Goal: Go to known website: Access a specific website the user already knows

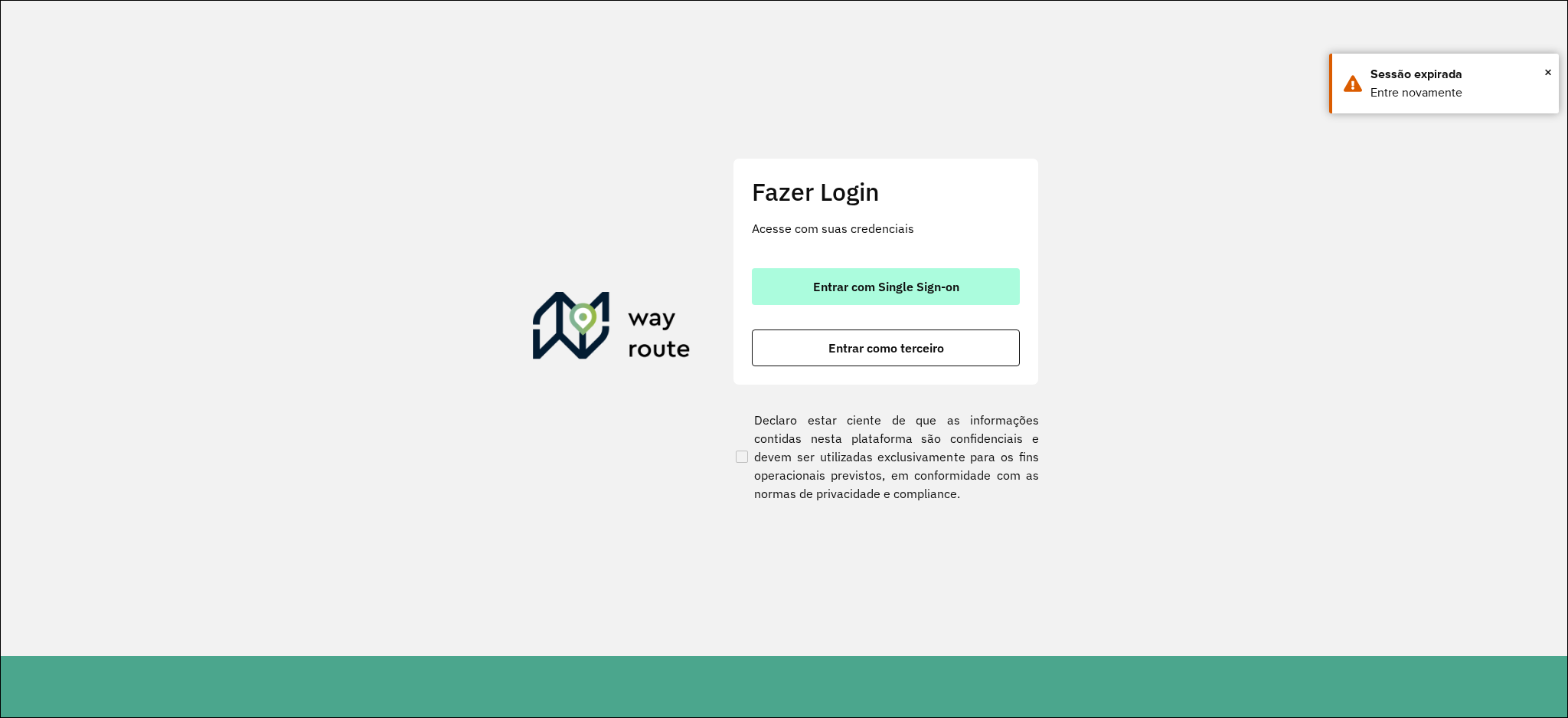
click at [919, 290] on span "Entrar com Single Sign-on" at bounding box center [886, 286] width 146 height 12
